Goal: Task Accomplishment & Management: Complete application form

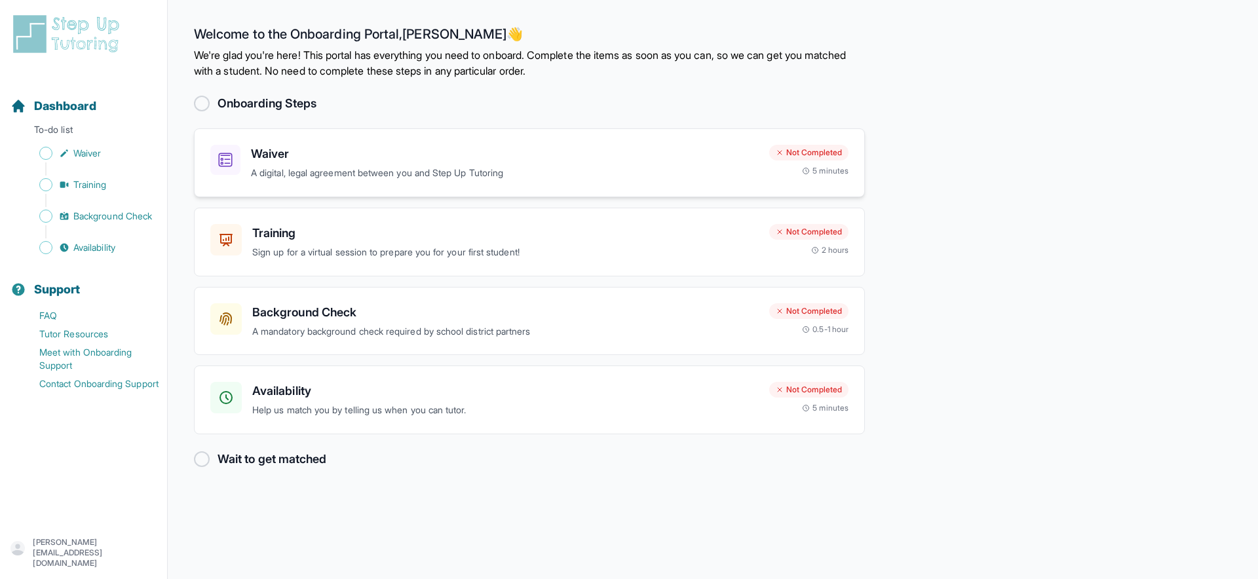
click at [525, 170] on p "A digital, legal agreement between you and Step Up Tutoring" at bounding box center [505, 173] width 508 height 15
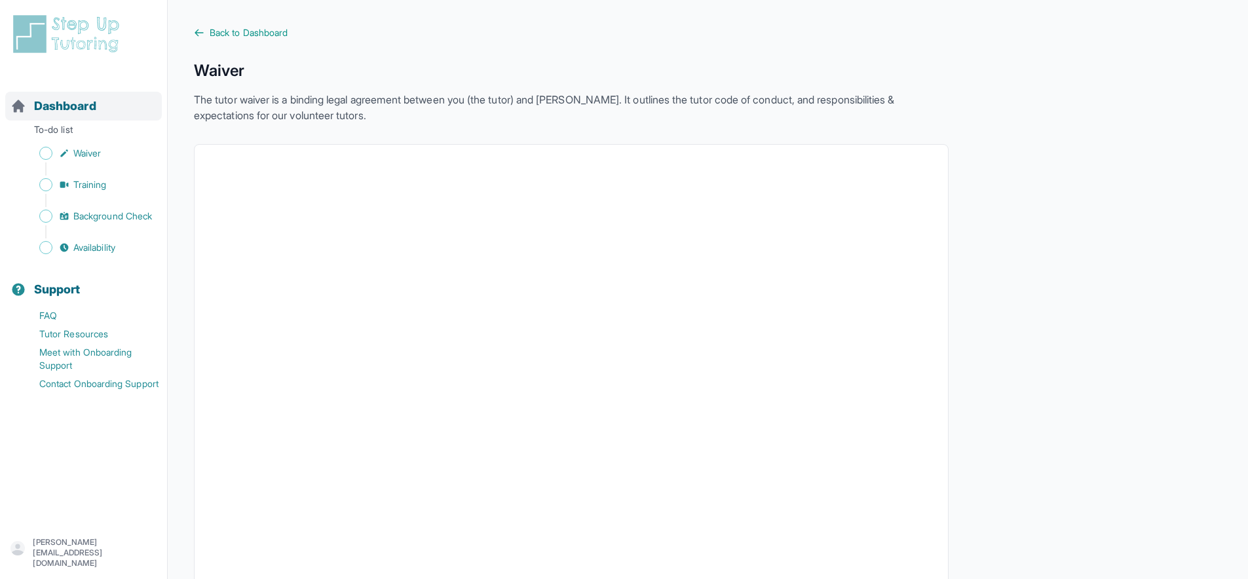
click at [22, 101] on icon "Sidebar" at bounding box center [18, 106] width 16 height 16
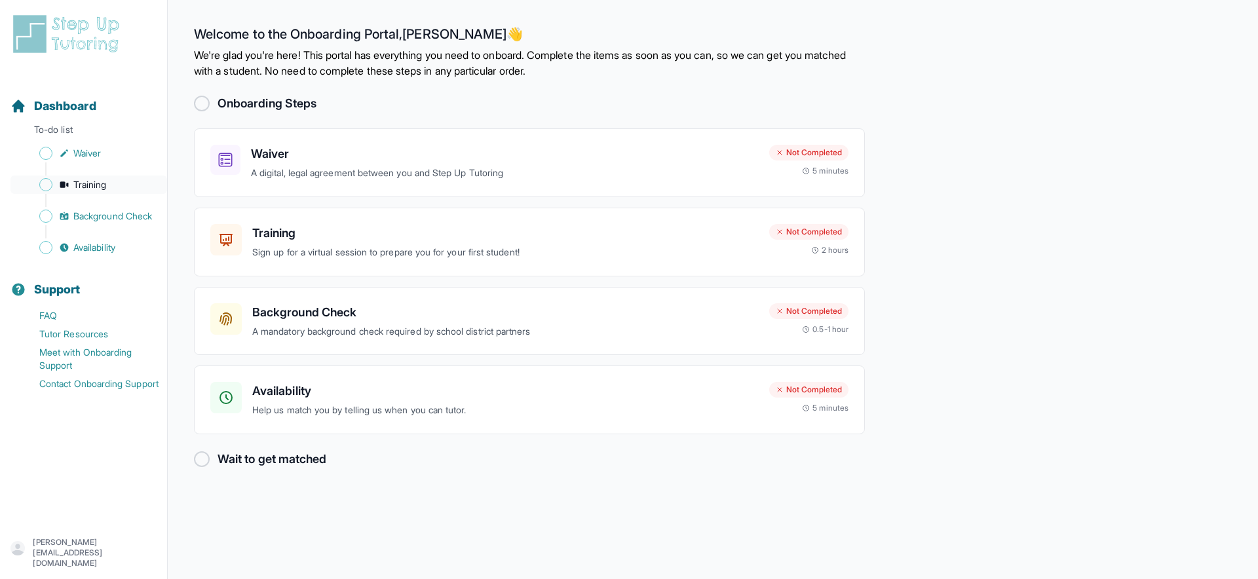
click at [52, 189] on link "Training" at bounding box center [88, 185] width 157 height 18
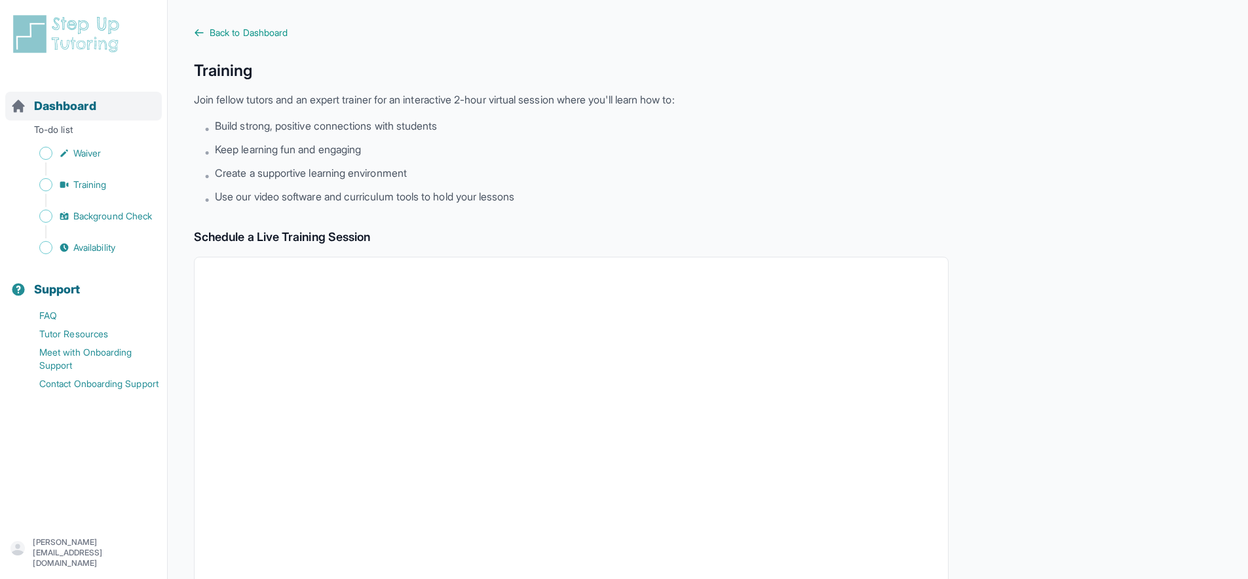
click at [90, 119] on div "Dashboard" at bounding box center [83, 106] width 157 height 29
click at [92, 112] on span "Dashboard" at bounding box center [65, 106] width 62 height 18
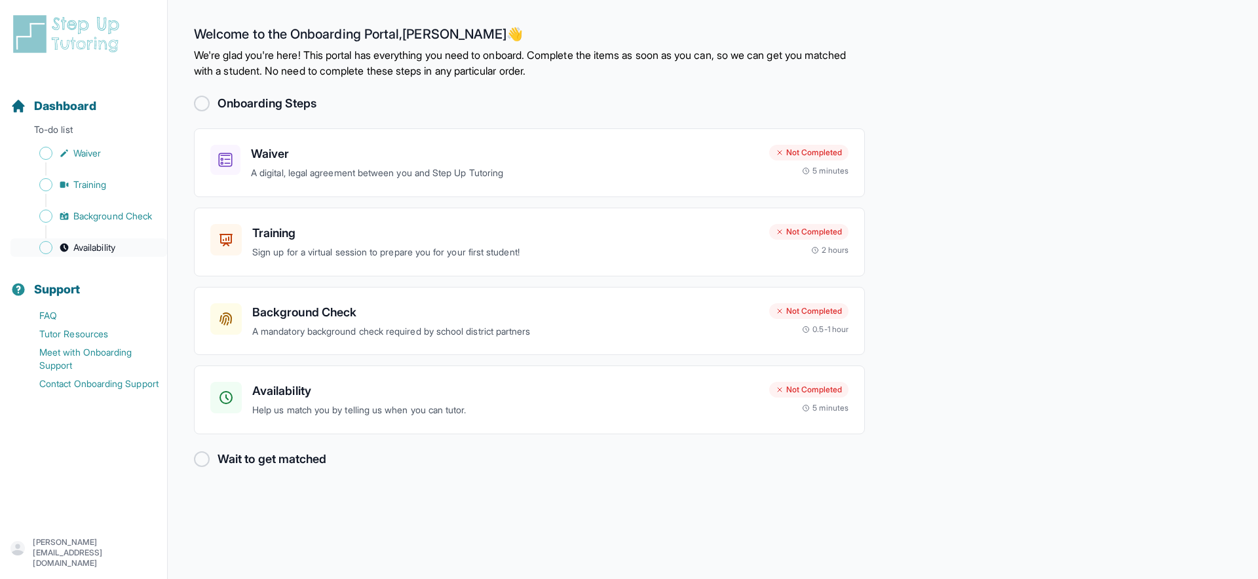
click at [96, 252] on span "Availability" at bounding box center [94, 247] width 42 height 13
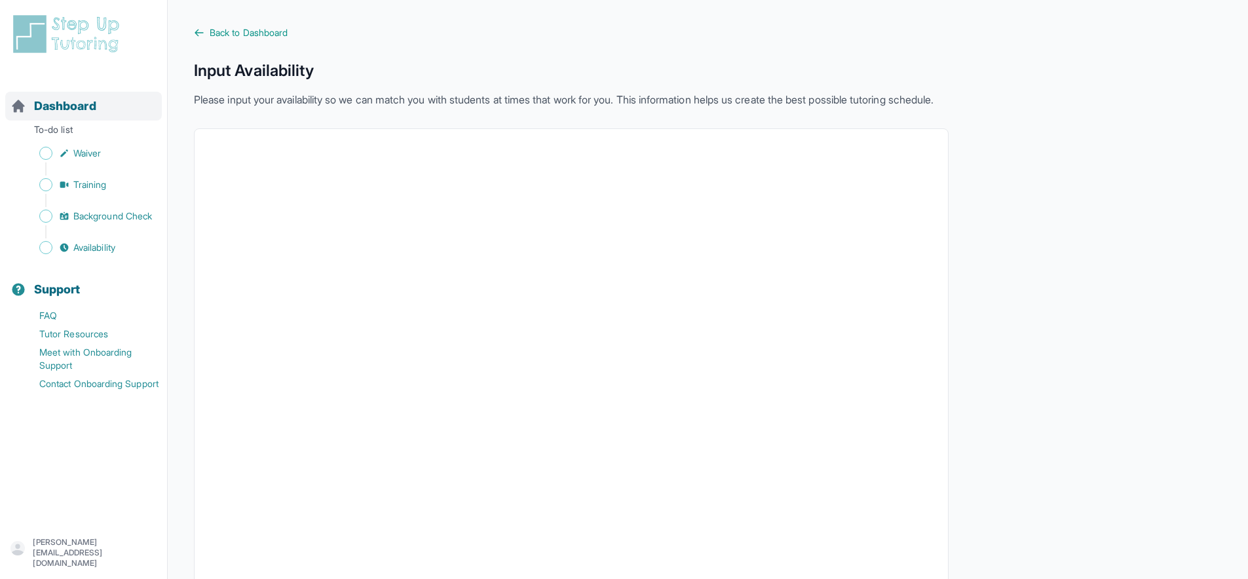
click at [92, 112] on span "Dashboard" at bounding box center [65, 106] width 62 height 18
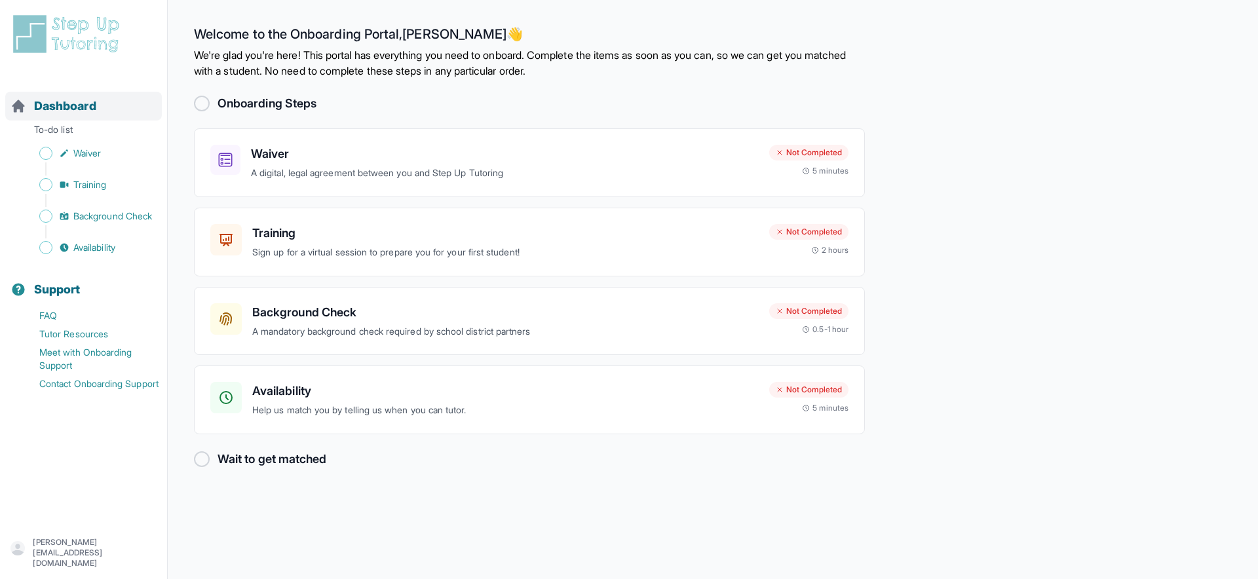
click at [92, 112] on span "Dashboard" at bounding box center [65, 106] width 62 height 18
